Goal: Transaction & Acquisition: Purchase product/service

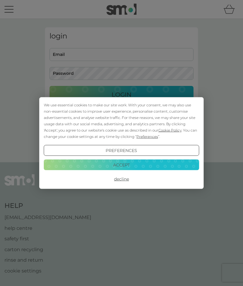
click at [133, 167] on button "Accept" at bounding box center [122, 164] width 156 height 11
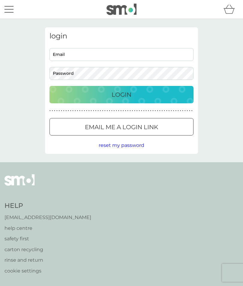
click at [138, 54] on input "Email" at bounding box center [122, 54] width 144 height 13
type input "annjames99@hotmail.com"
click at [133, 95] on div "Login" at bounding box center [122, 95] width 132 height 10
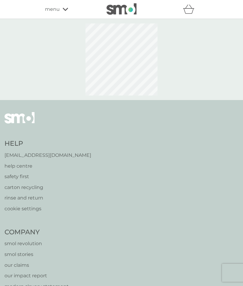
select select "112"
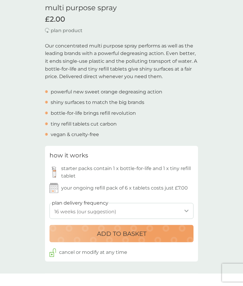
scroll to position [158, 0]
click at [155, 229] on div "ADD TO BASKET" at bounding box center [122, 234] width 132 height 10
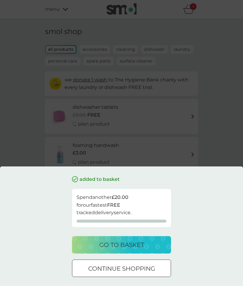
click at [149, 269] on p "continue shopping" at bounding box center [121, 269] width 67 height 10
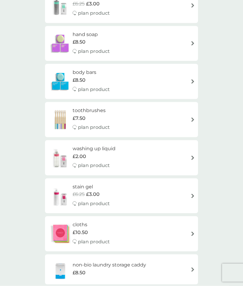
scroll to position [495, 0]
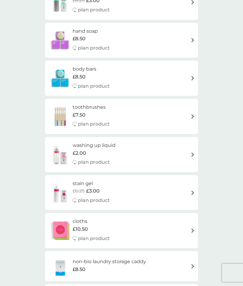
click at [162, 147] on div "washing up liquid £2.00 plan product" at bounding box center [121, 154] width 147 height 26
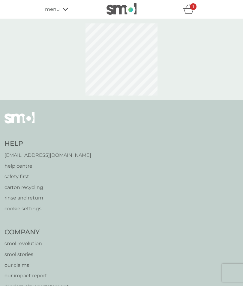
select select "112"
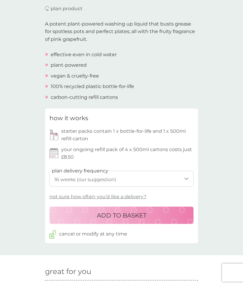
scroll to position [180, 0]
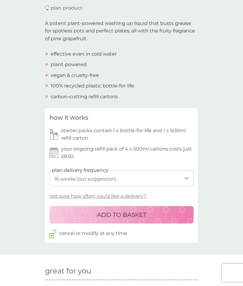
click at [155, 211] on div "ADD TO BASKET" at bounding box center [122, 215] width 132 height 10
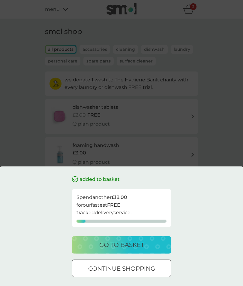
click at [145, 269] on p "continue shopping" at bounding box center [121, 269] width 67 height 10
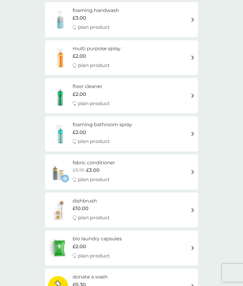
scroll to position [134, 0]
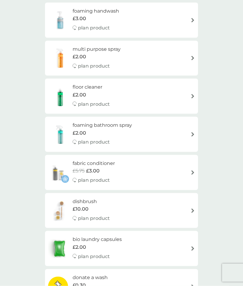
click at [166, 167] on div "fabric conditioner £5.75 £3.00 plan product" at bounding box center [121, 173] width 147 height 26
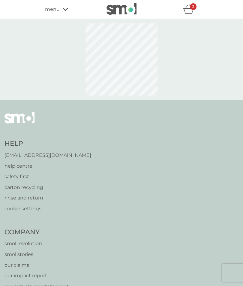
select select "182"
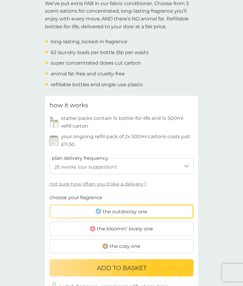
scroll to position [201, 0]
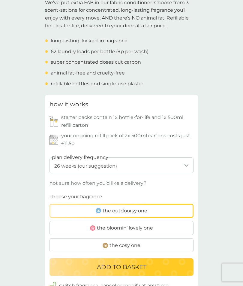
click at [157, 242] on label "the cosy one" at bounding box center [122, 246] width 144 height 14
click at [50, 193] on input "the cosy one" at bounding box center [50, 193] width 0 height 0
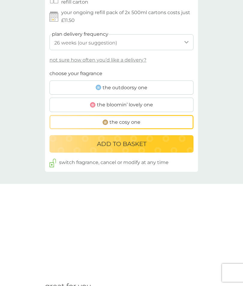
scroll to position [327, 0]
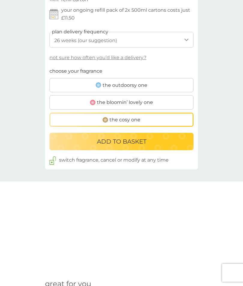
click at [162, 81] on label "the outdoorsy one" at bounding box center [122, 85] width 144 height 14
click at [50, 67] on input "the outdoorsy one" at bounding box center [50, 67] width 0 height 0
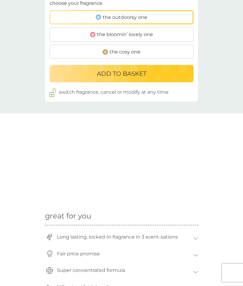
scroll to position [382, 0]
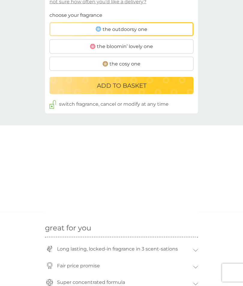
click at [151, 81] on div "ADD TO BASKET" at bounding box center [122, 86] width 132 height 10
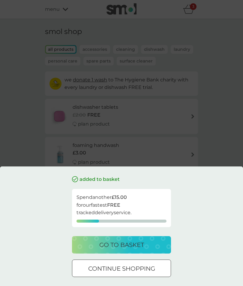
click at [146, 244] on div "go to basket" at bounding box center [121, 245] width 87 height 10
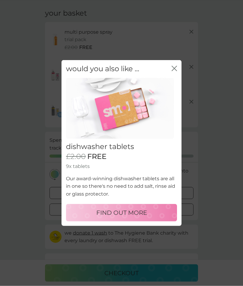
scroll to position [19, 0]
click at [150, 217] on div "FIND OUT MORE" at bounding box center [121, 213] width 99 height 10
select select "42"
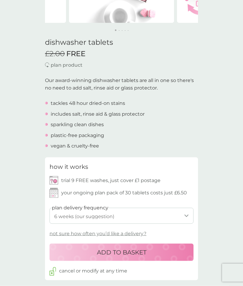
scroll to position [123, 0]
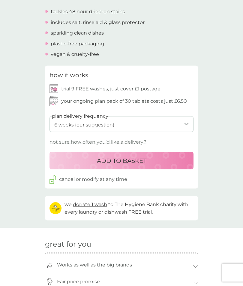
click at [159, 159] on div "ADD TO BASKET" at bounding box center [122, 161] width 132 height 10
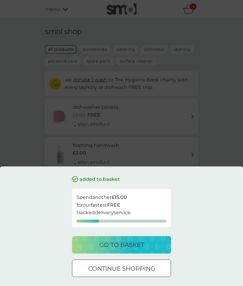
click at [146, 245] on div "go to basket" at bounding box center [121, 245] width 87 height 10
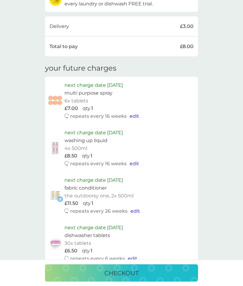
scroll to position [290, 0]
click at [136, 255] on span "edit" at bounding box center [133, 258] width 10 height 6
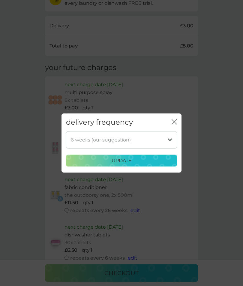
click at [158, 148] on select "1 week 2 weeks 3 weeks 4 weeks 5 weeks 6 weeks (our suggestion) 7 weeks 8 weeks…" at bounding box center [121, 139] width 111 height 17
select select "112"
click at [135, 165] on div "update" at bounding box center [121, 161] width 103 height 8
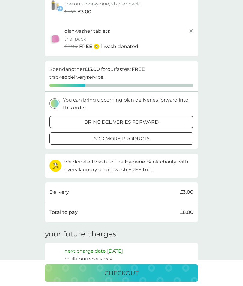
scroll to position [122, 0]
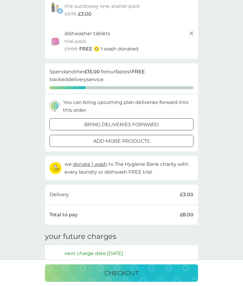
click at [154, 121] on p "bring deliveries forward" at bounding box center [121, 125] width 74 height 8
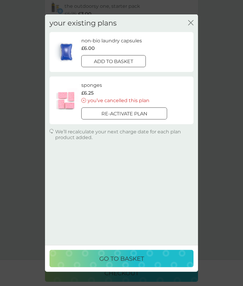
click at [131, 58] on p "add to basket" at bounding box center [113, 62] width 39 height 8
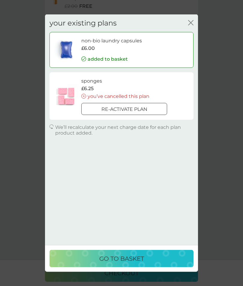
click at [142, 263] on p "go to basket" at bounding box center [121, 259] width 45 height 10
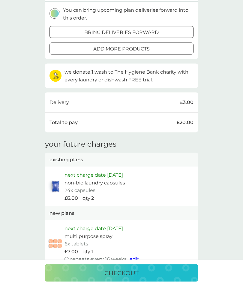
scroll to position [277, 0]
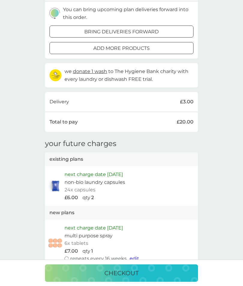
click at [134, 278] on p "checkout" at bounding box center [122, 273] width 34 height 10
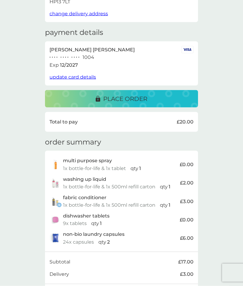
scroll to position [71, 0]
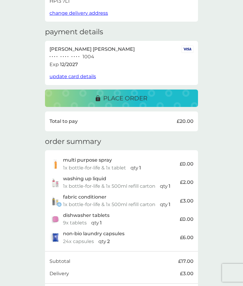
click at [149, 94] on div "place order" at bounding box center [121, 98] width 141 height 10
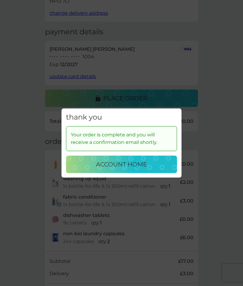
click at [225, 184] on div "thank you Your order is complete and you will receive a confirmation email shor…" at bounding box center [121, 143] width 243 height 286
click at [147, 169] on p "account home" at bounding box center [121, 165] width 51 height 10
